Goal: Navigation & Orientation: Find specific page/section

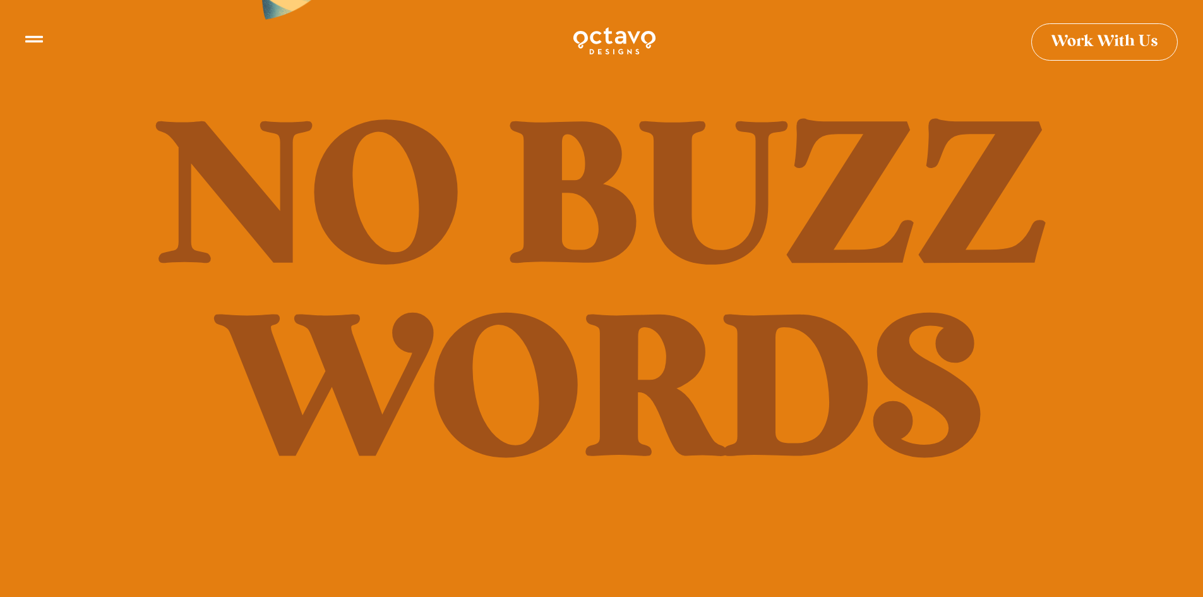
click at [33, 40] on icon at bounding box center [34, 34] width 18 height 18
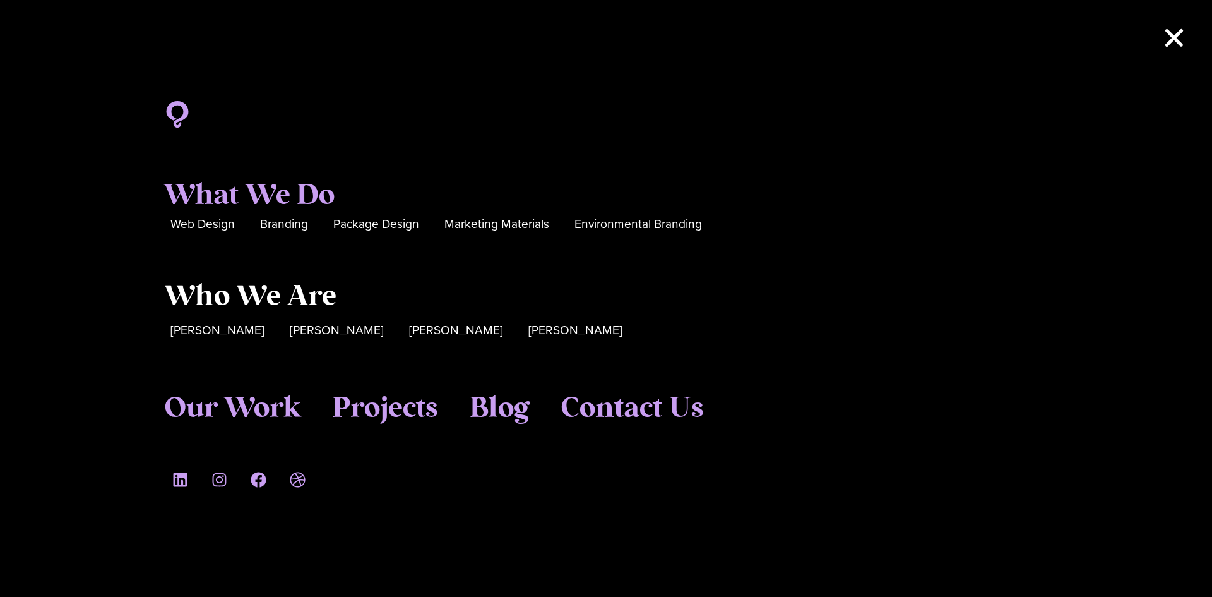
click at [244, 292] on span "Who We Are" at bounding box center [250, 297] width 172 height 34
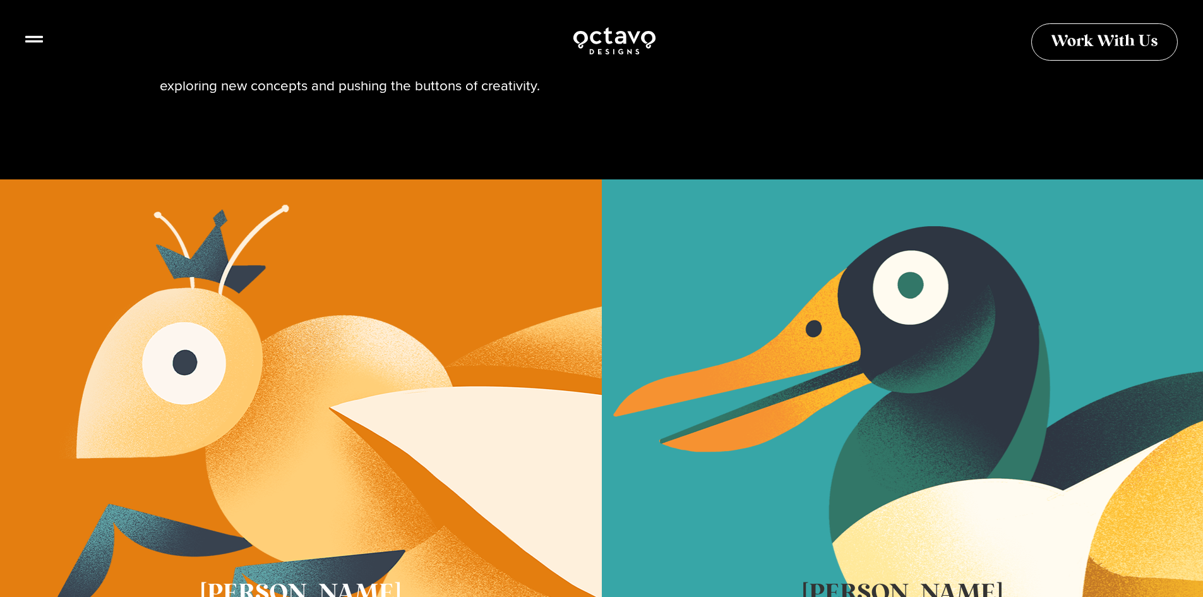
scroll to position [253, 0]
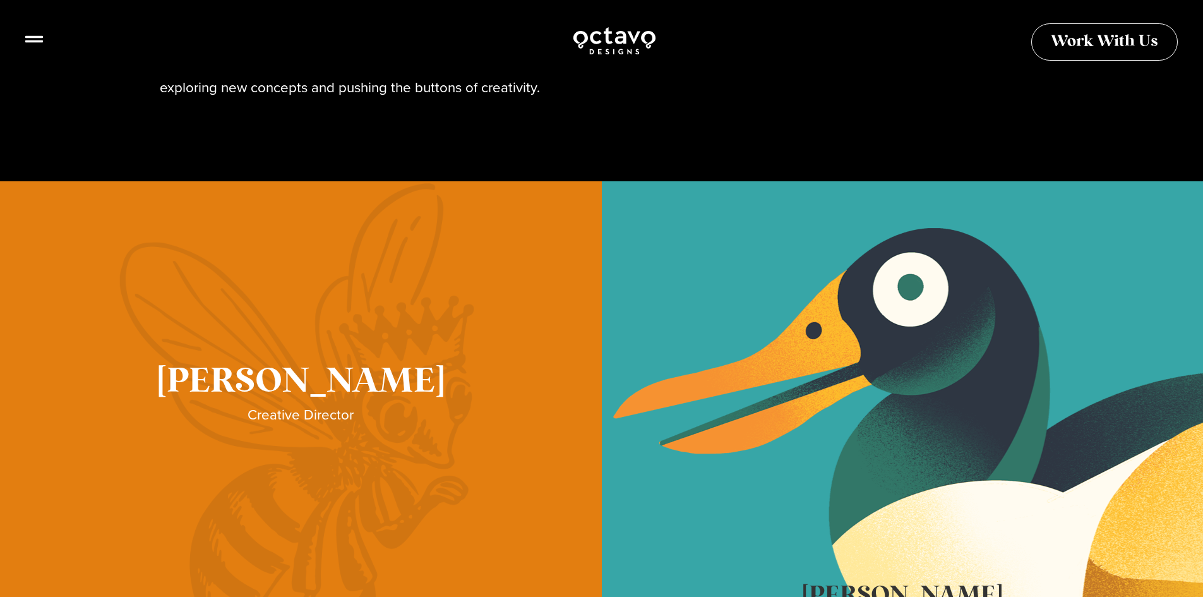
click at [333, 350] on link "Sue Hough" at bounding box center [301, 402] width 602 height 442
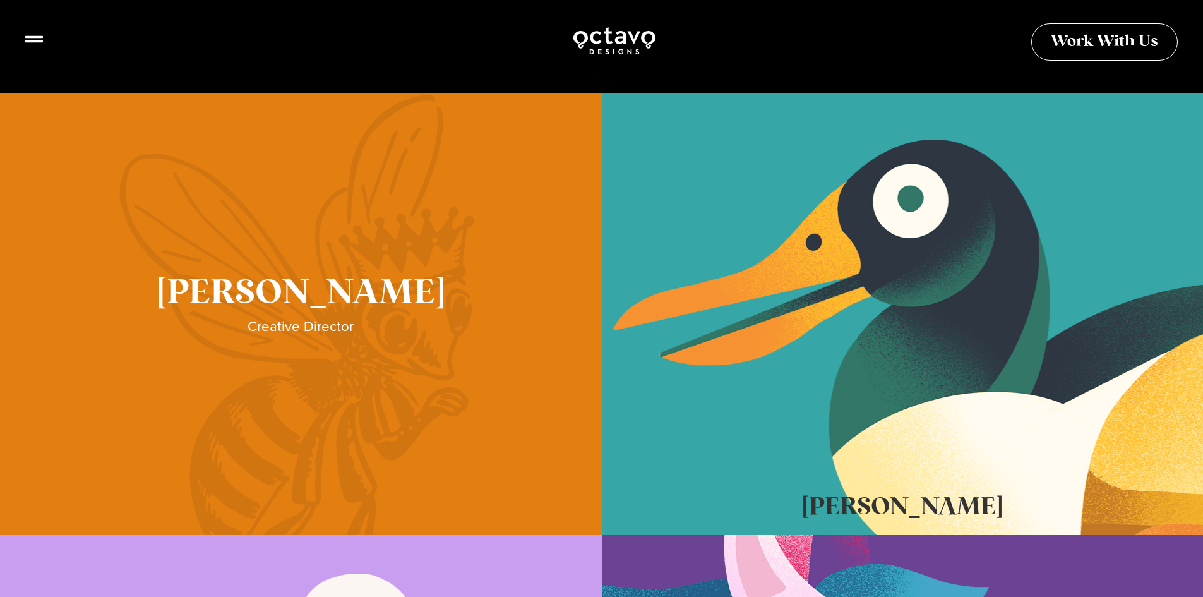
scroll to position [505, 0]
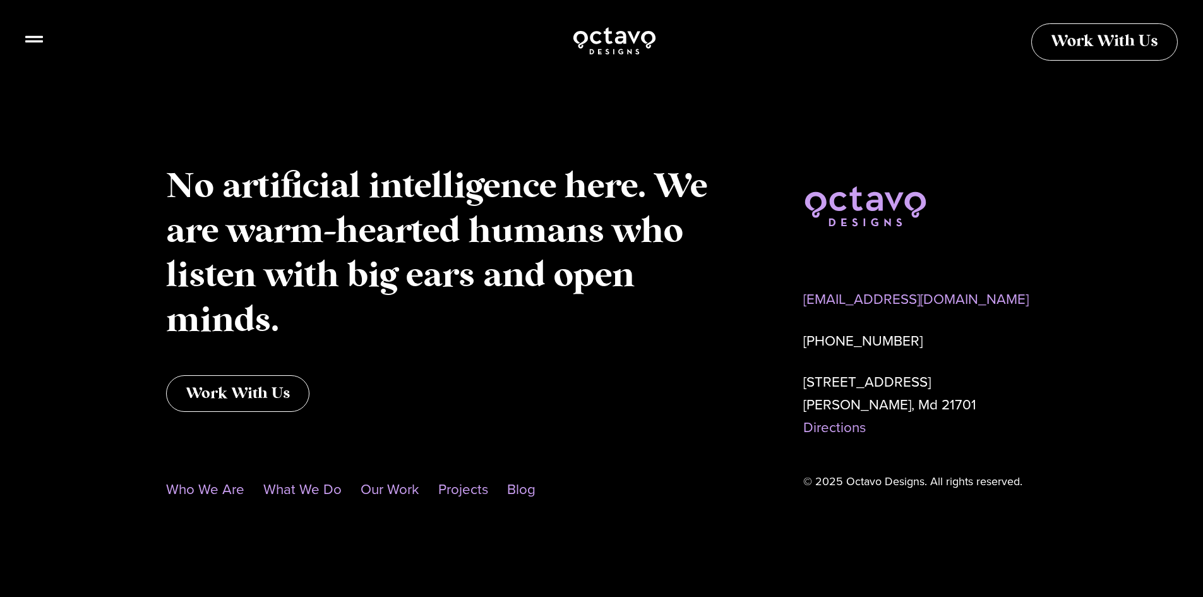
scroll to position [1779, 0]
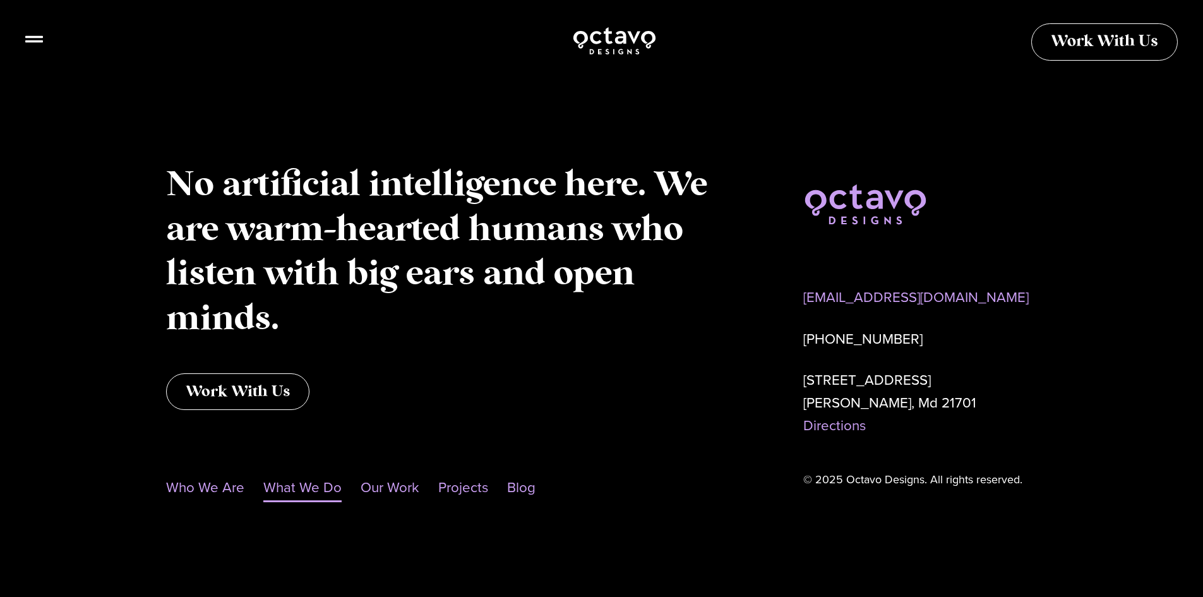
click at [308, 486] on link "What We Do" at bounding box center [302, 487] width 78 height 29
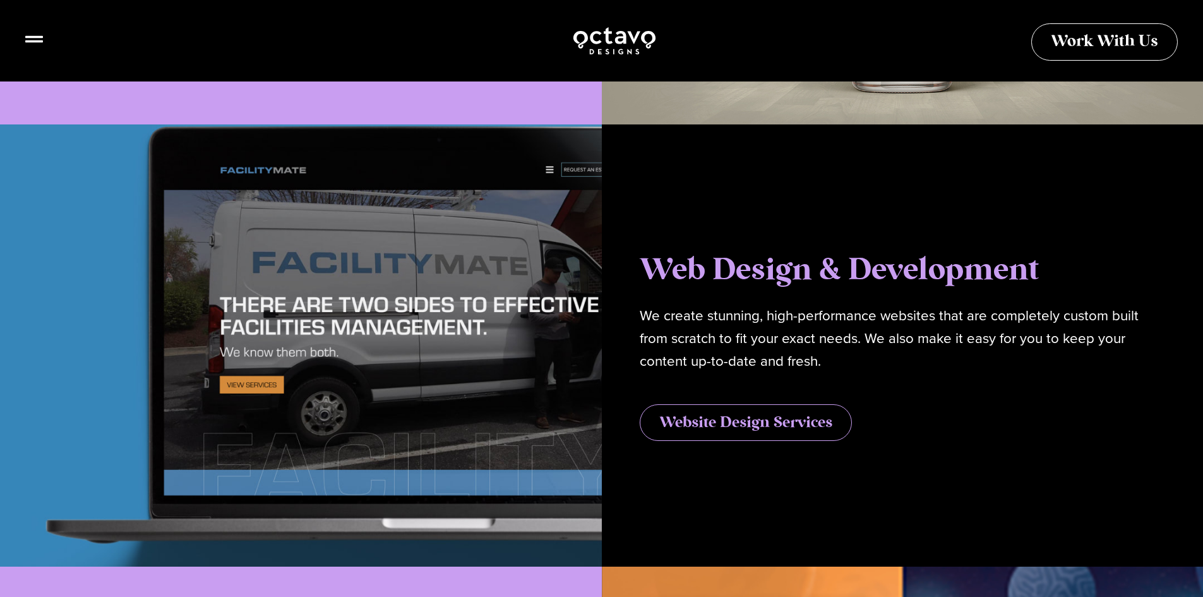
scroll to position [1200, 0]
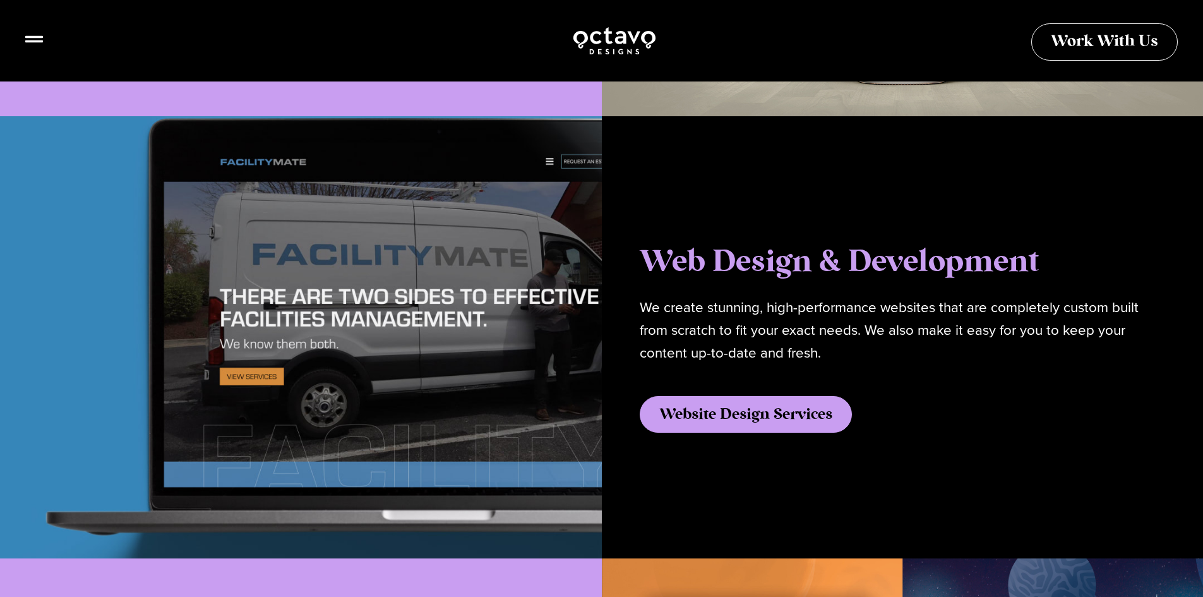
click at [702, 410] on span "Website Design Services" at bounding box center [745, 414] width 173 height 15
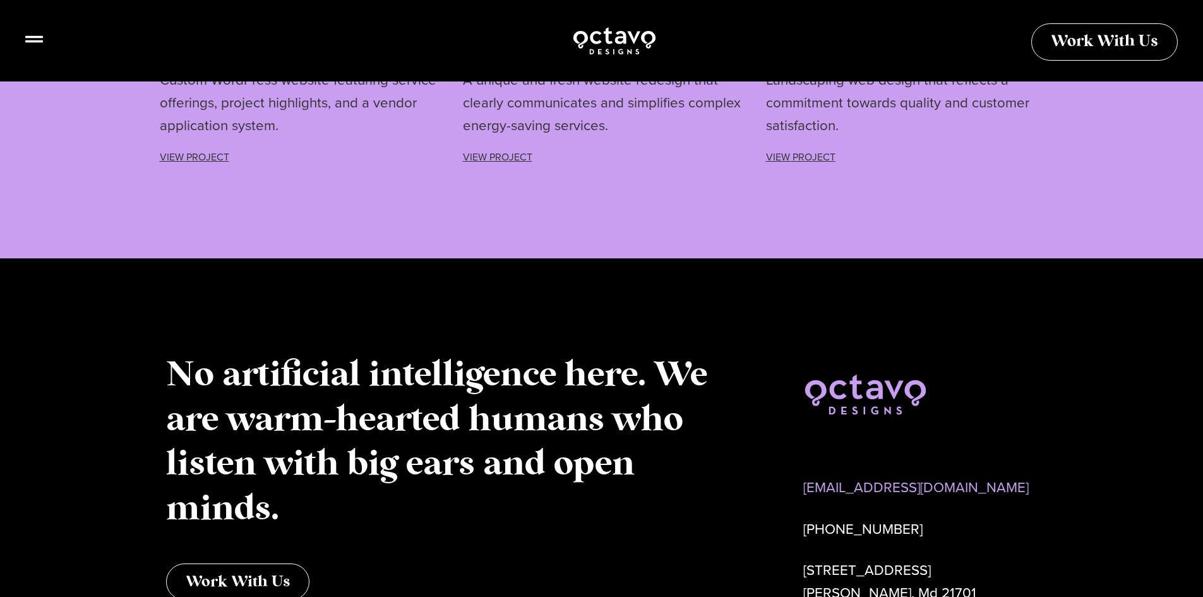
scroll to position [4398, 0]
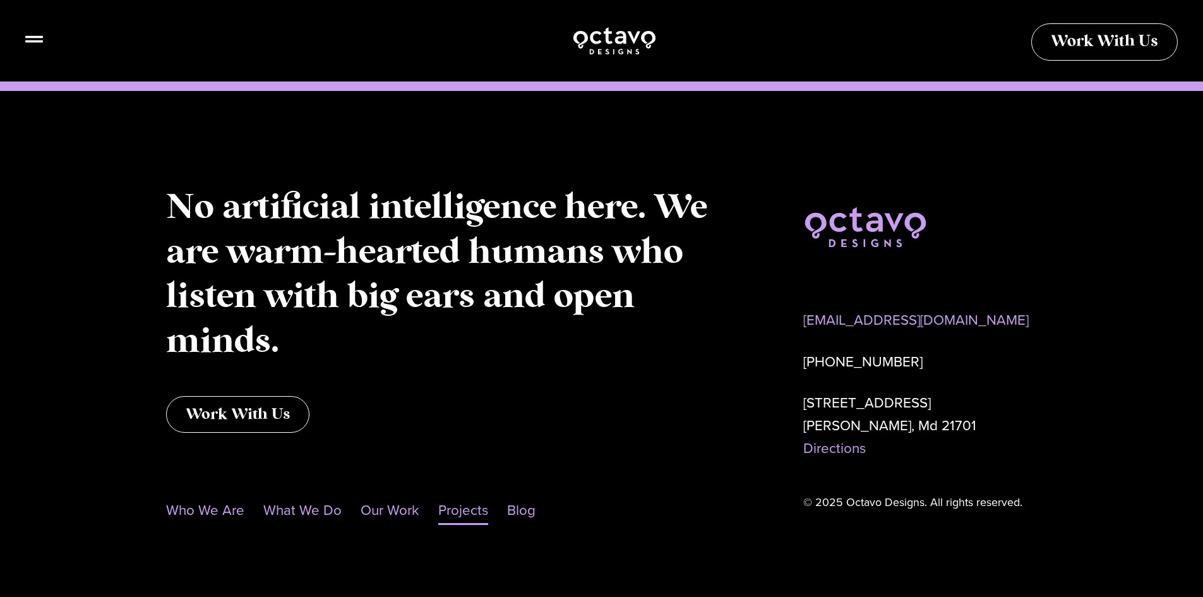
click at [450, 496] on link "Projects" at bounding box center [463, 510] width 50 height 29
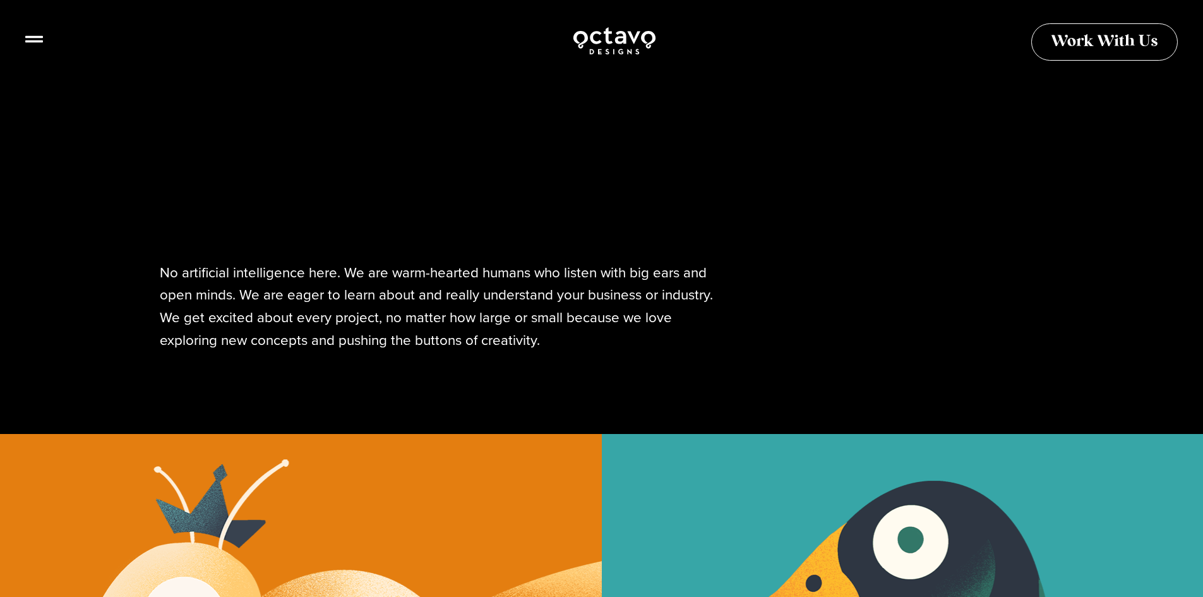
scroll to position [505, 0]
